Goal: Feedback & Contribution: Submit feedback/report problem

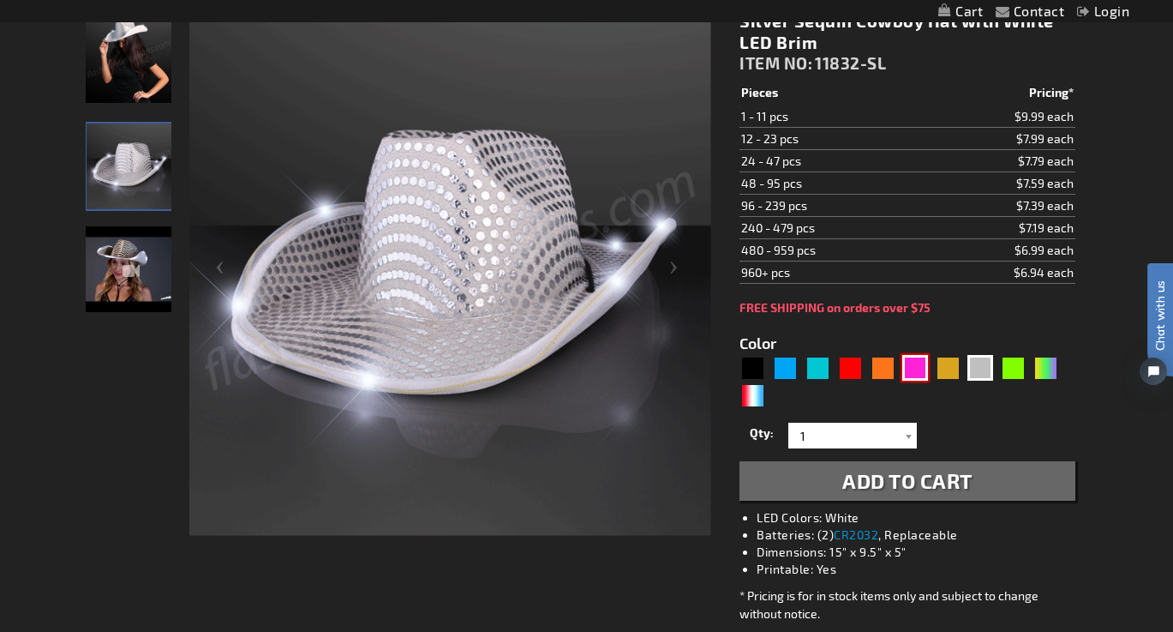
click at [917, 371] on div "Pink" at bounding box center [915, 368] width 26 height 26
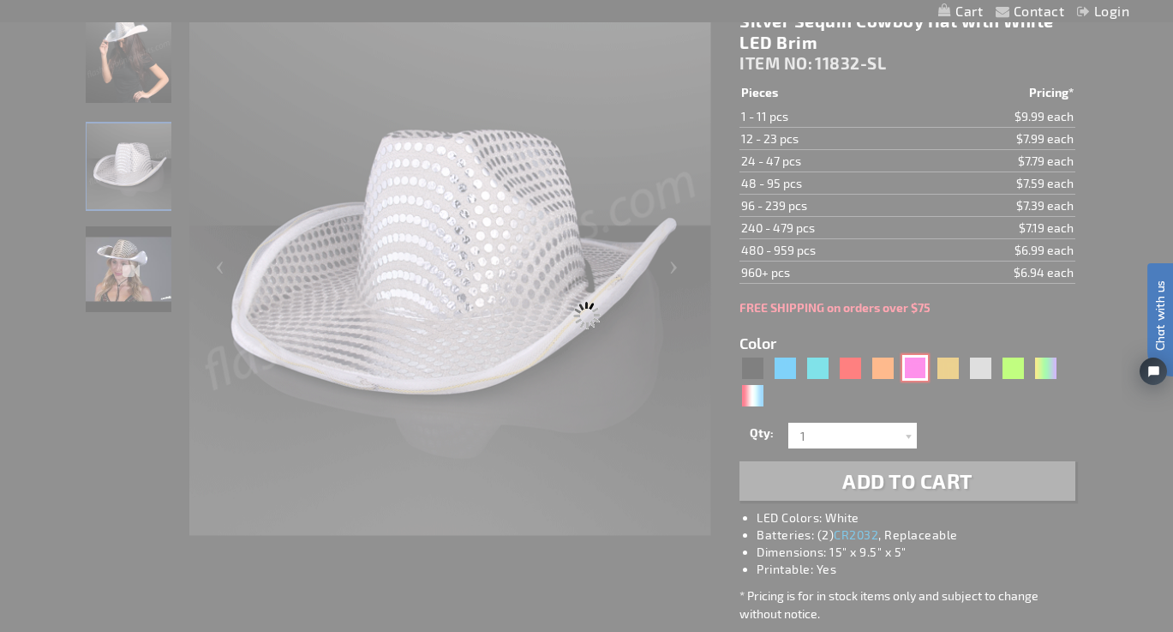
type input "5639"
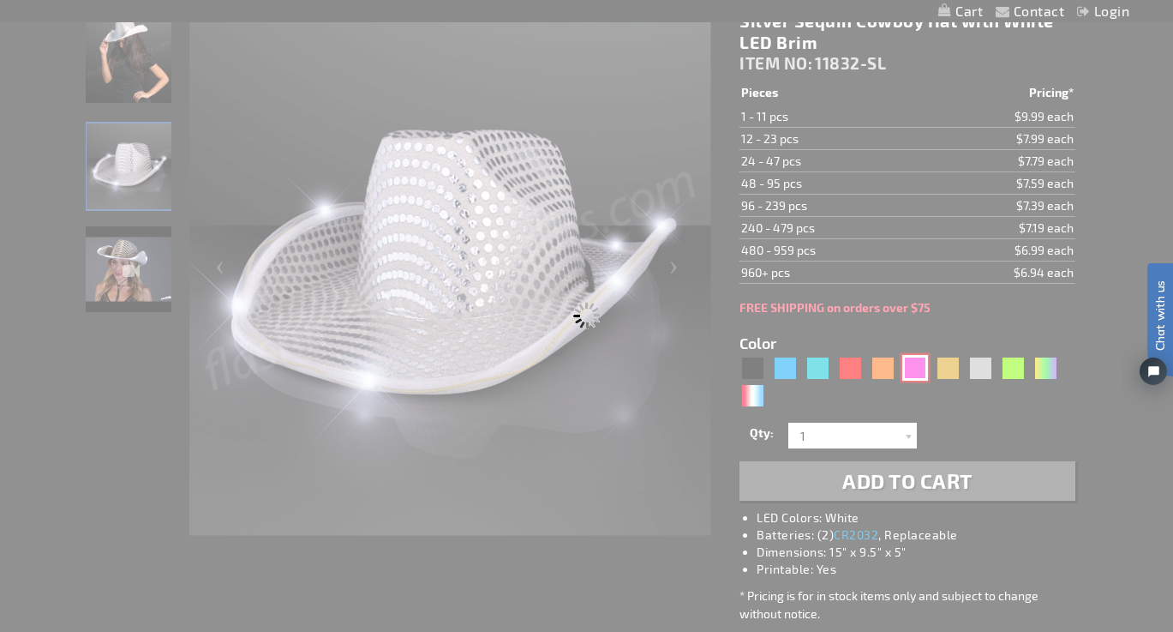
type input "11832-PK"
type input "Customize - Pink Sequin Cowboy Hats with Pink LED Brim - ITEM NO: 11832-PK"
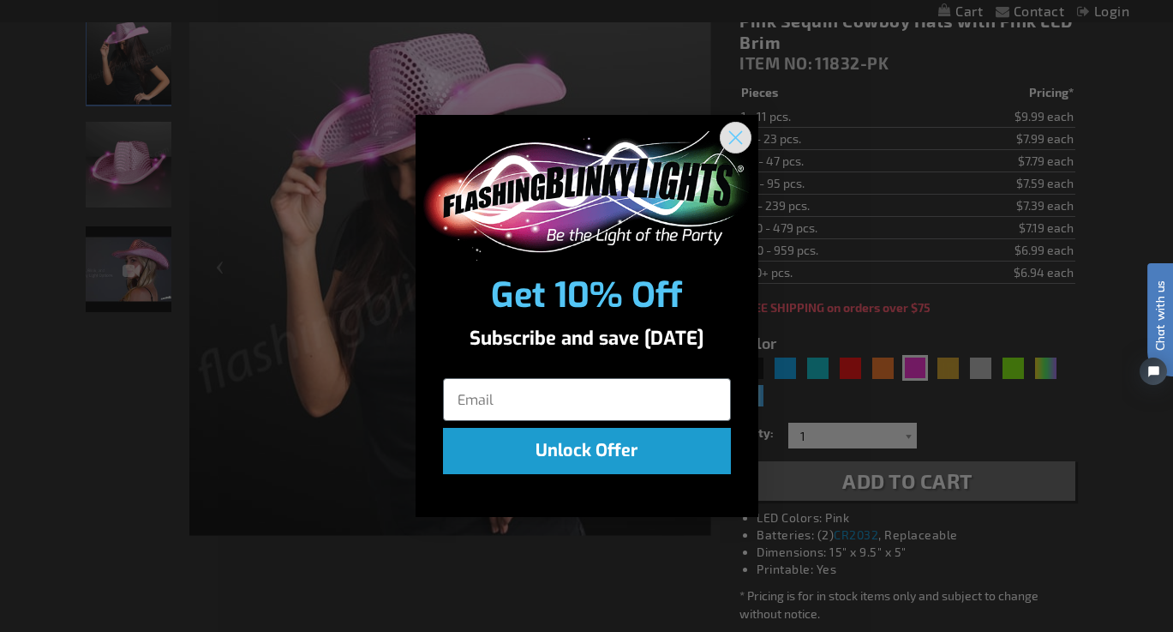
click at [745, 135] on circle "Close dialog" at bounding box center [735, 137] width 28 height 28
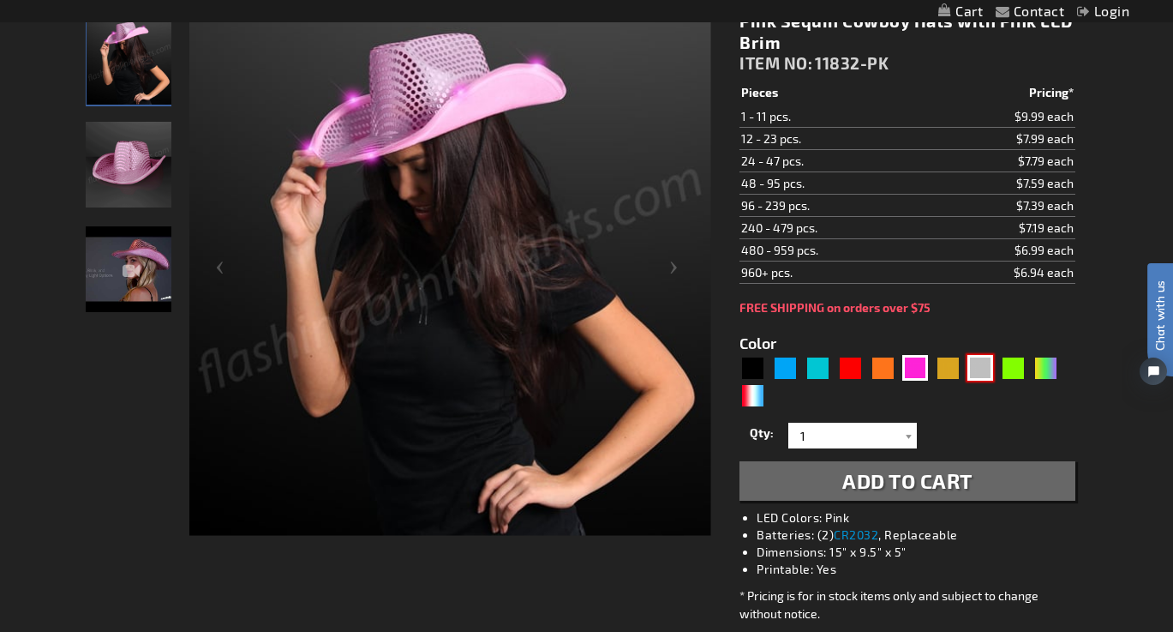
click at [979, 370] on div "Silver" at bounding box center [980, 368] width 26 height 26
type input "5644"
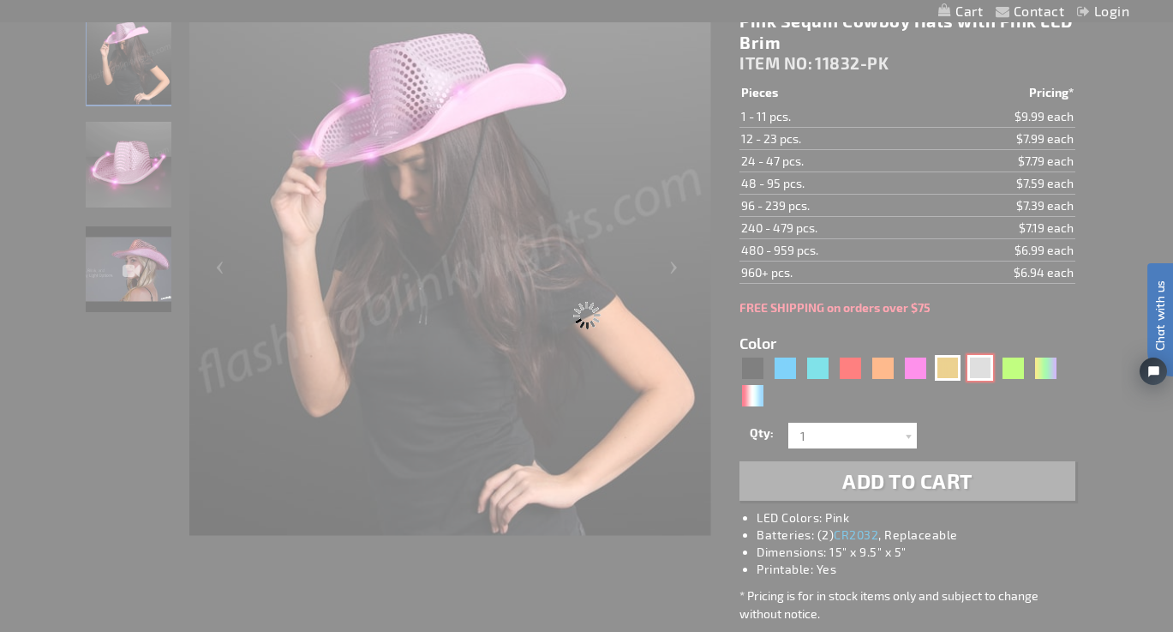
type input "11832-SL"
type input "Customize - Silver Sequin Cowboy Hat with White LED Brim - ITEM NO: 11832-SL"
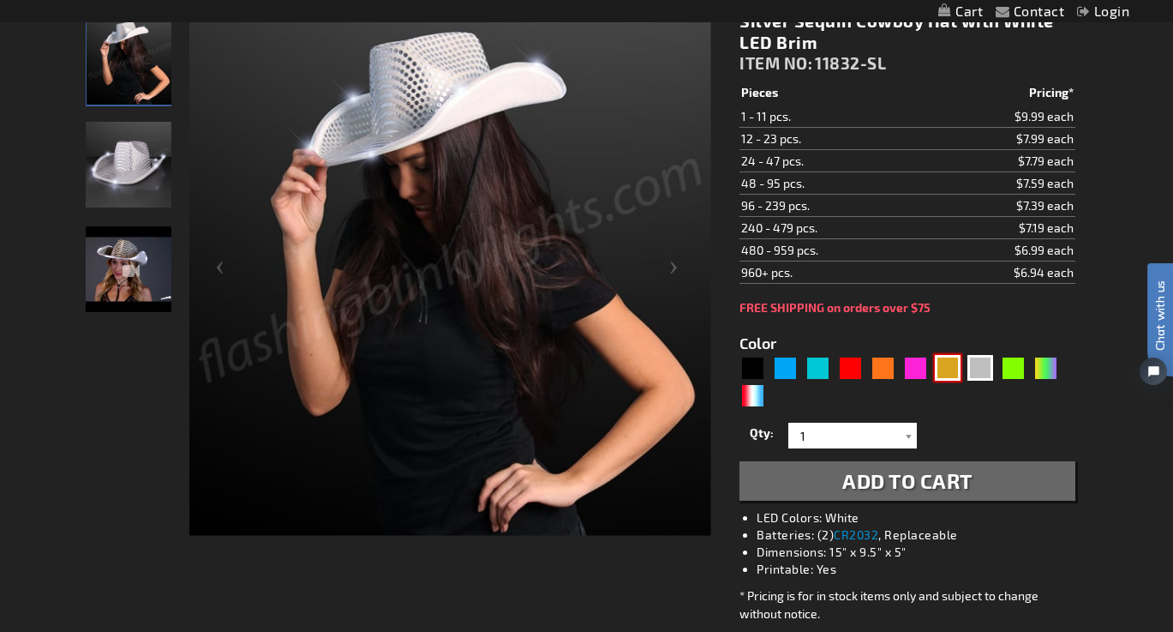
click at [948, 368] on div "Gold" at bounding box center [948, 368] width 26 height 26
type input "5633"
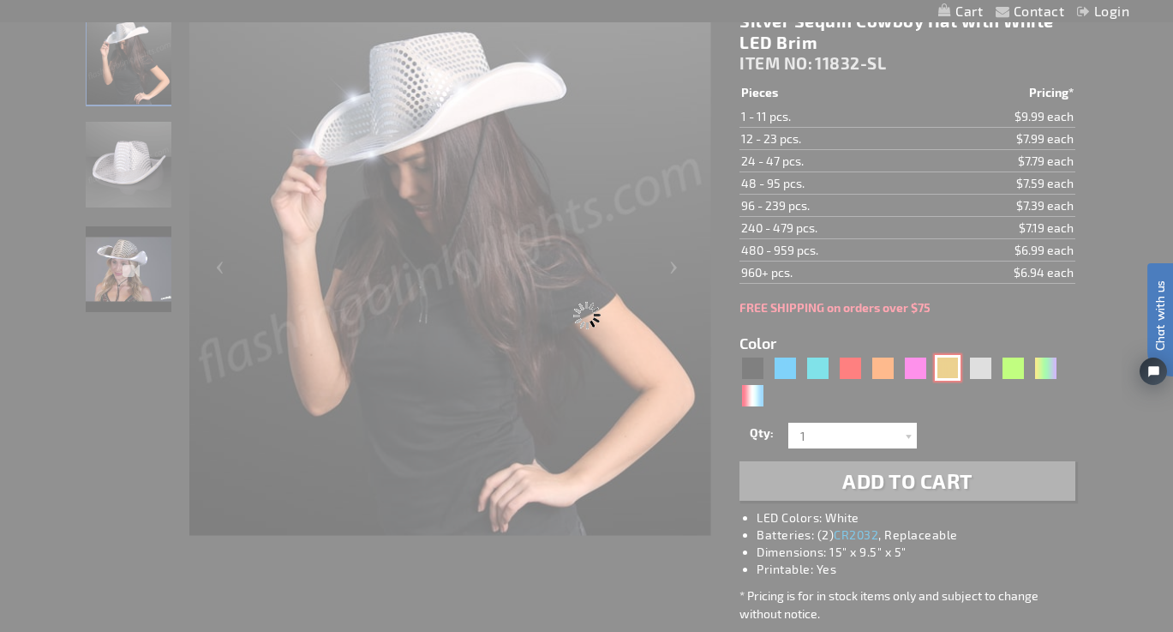
type input "11832-GD"
type input "Customize - Shiny Yellow-Gold Cowboy Hat with Light Brim - ITEM NO: 11832-GD"
